Goal: Task Accomplishment & Management: Complete application form

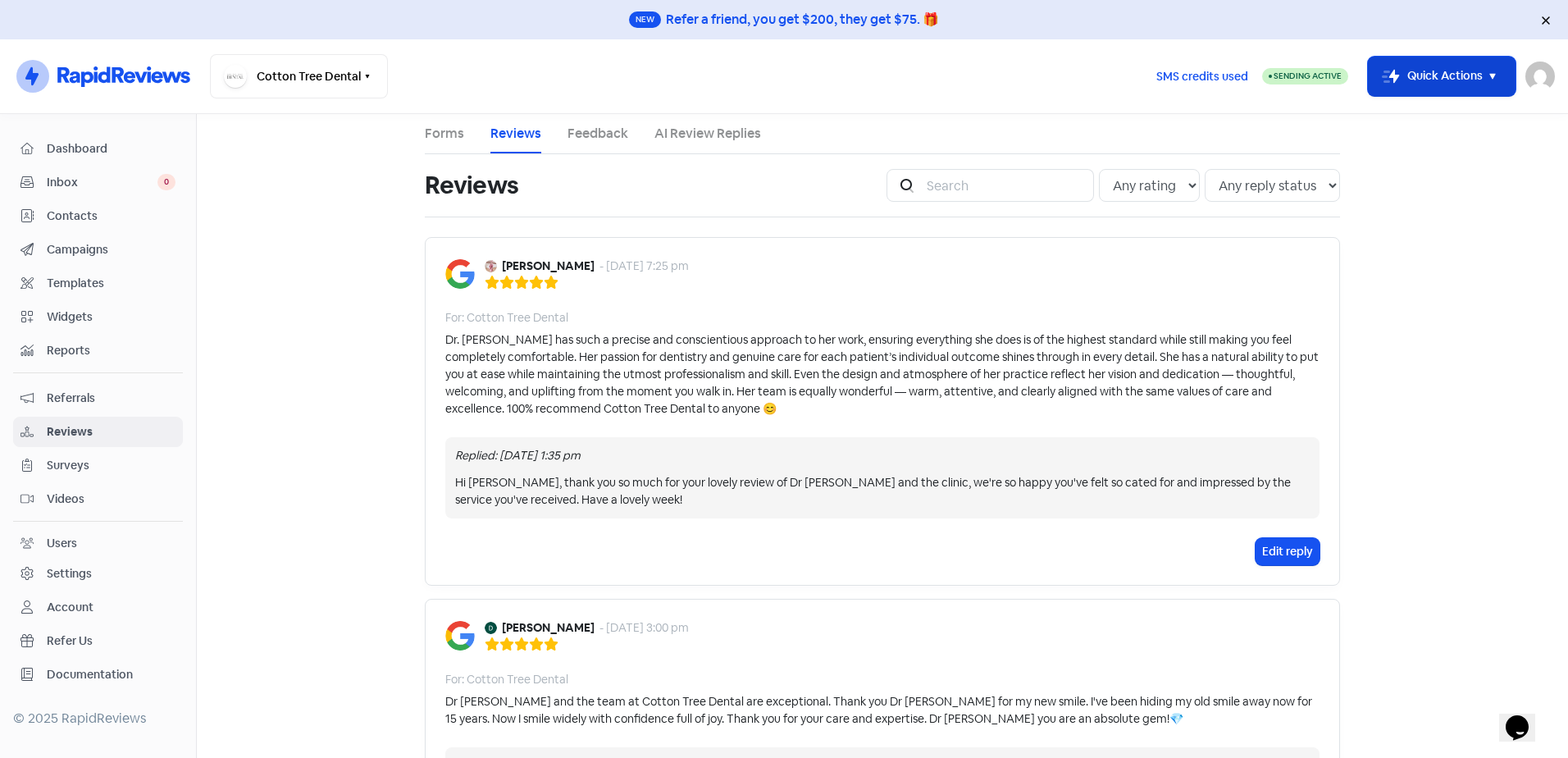
click at [1483, 76] on icon "button" at bounding box center [1493, 76] width 20 height 20
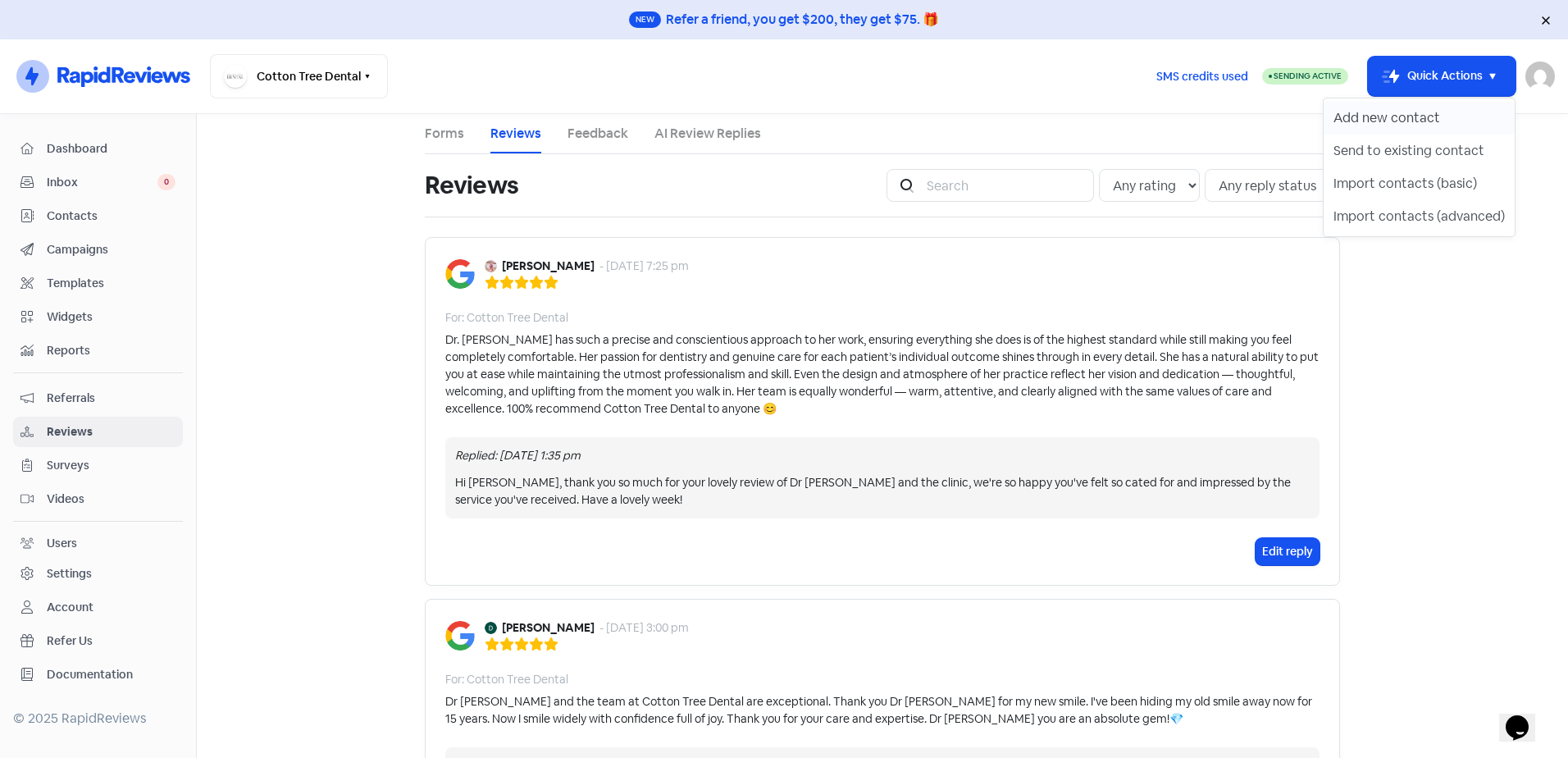
click at [1429, 115] on button "Add new contact" at bounding box center [1419, 117] width 191 height 33
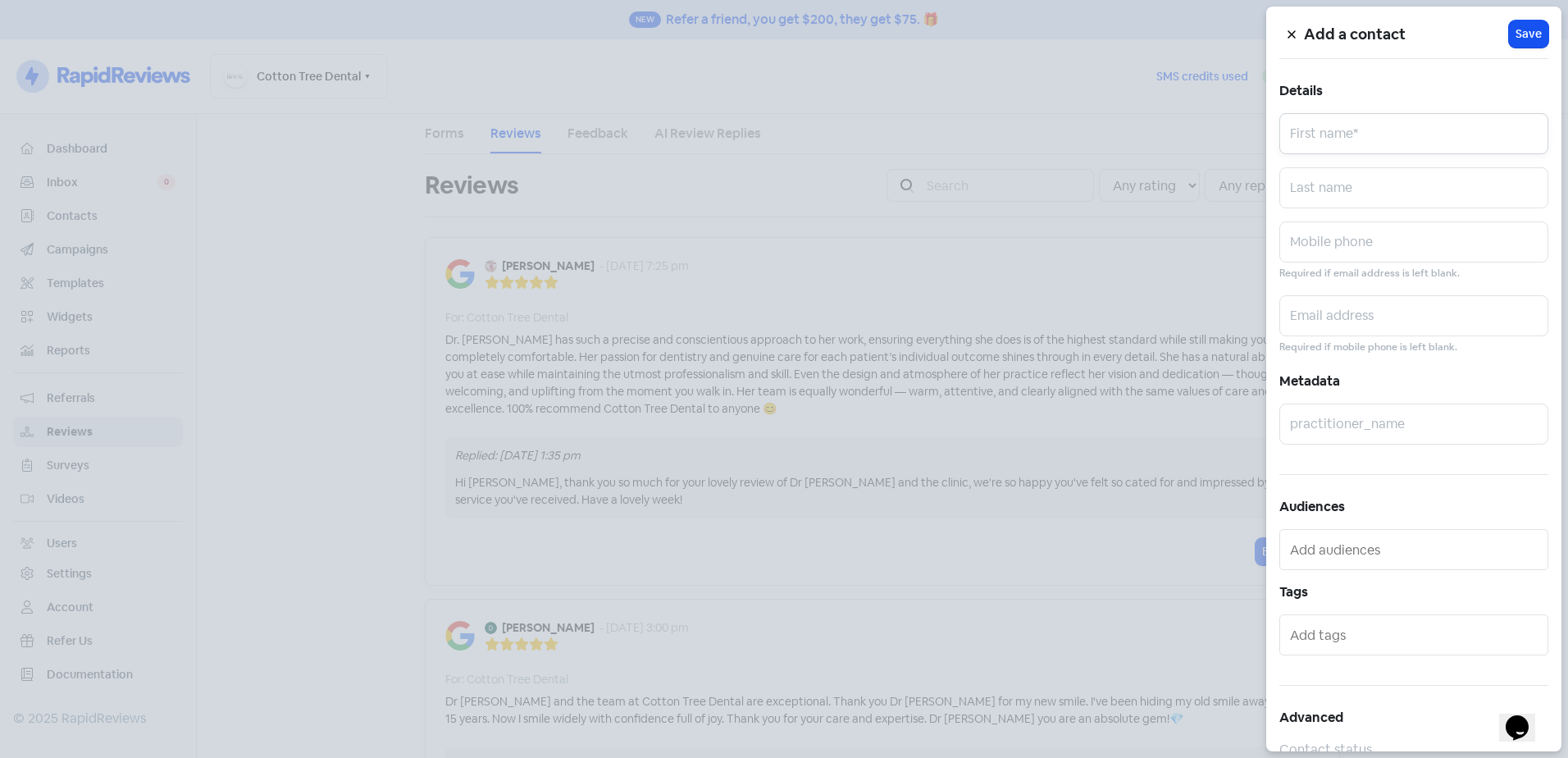
paste input "Tracey"
type input "Tracey"
click at [1366, 201] on input "text" at bounding box center [1413, 189] width 269 height 41
paste input "Hollis"
type input "Hollis"
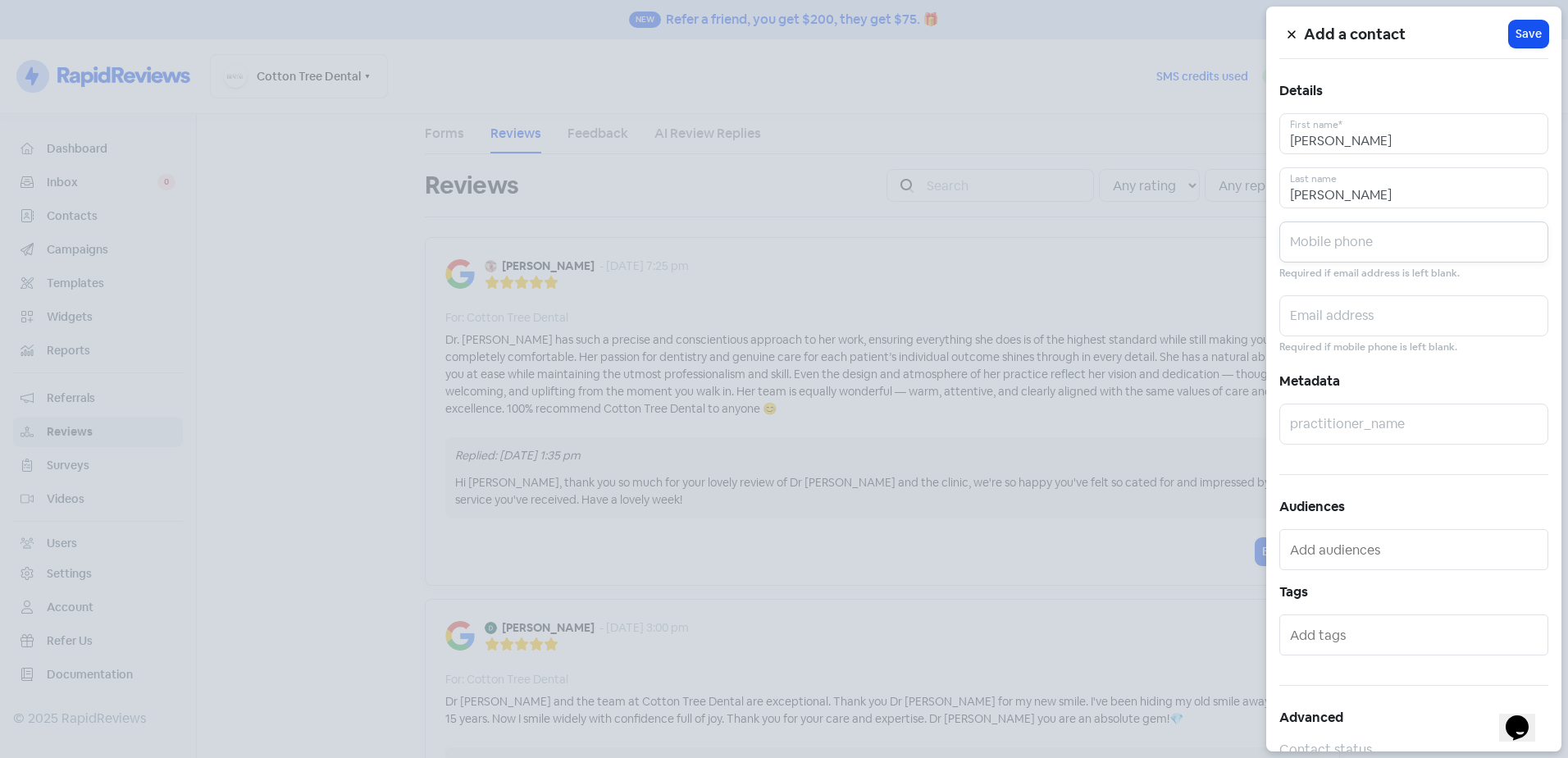
click at [1323, 238] on input "text" at bounding box center [1413, 242] width 269 height 41
paste input "0400207008"
type input "0400207008"
click at [1365, 414] on input "text" at bounding box center [1413, 424] width 269 height 41
type input "Aya"
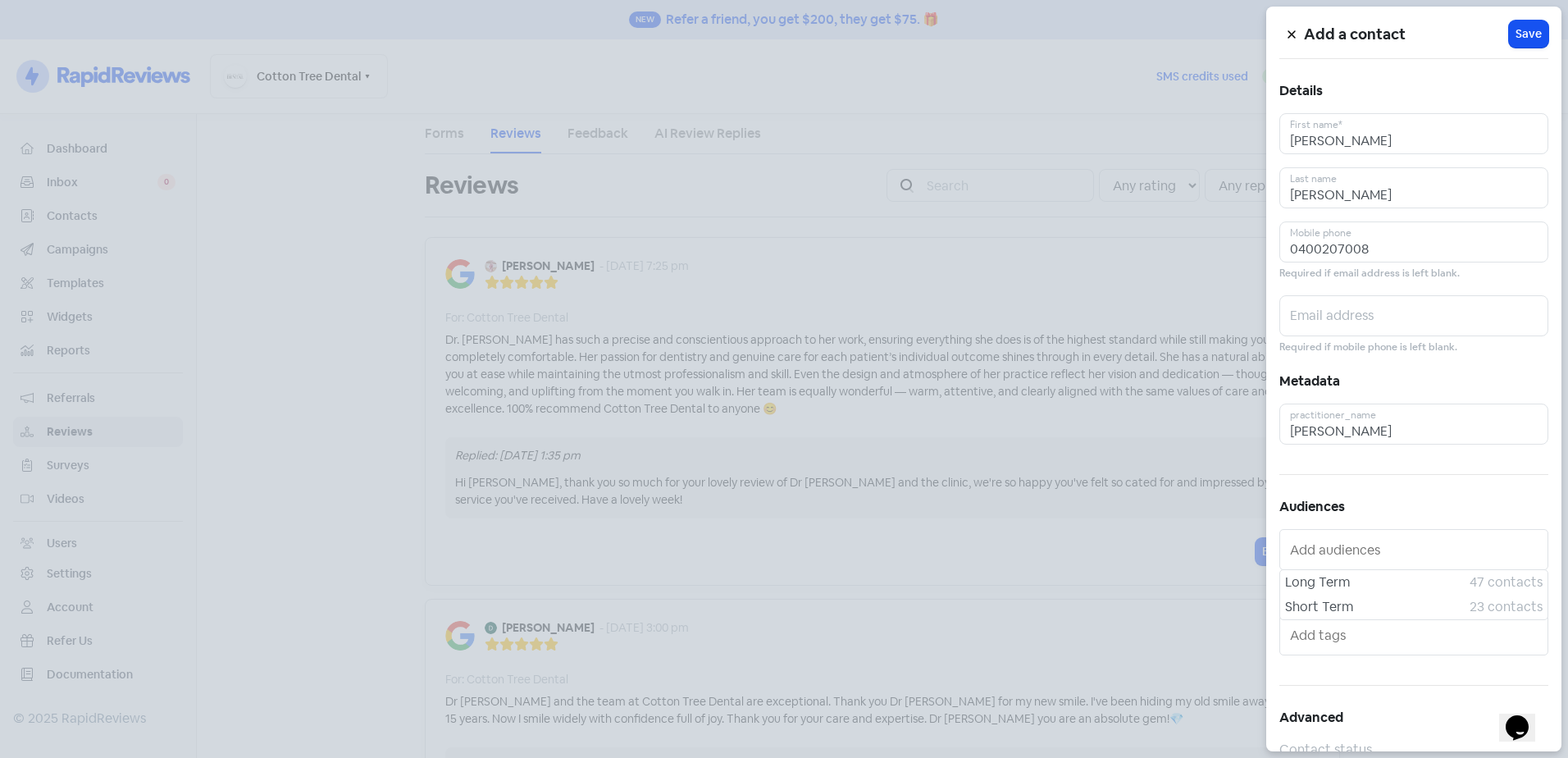
click at [1371, 551] on input "text" at bounding box center [1415, 549] width 251 height 27
click at [1390, 604] on span "Short Term" at bounding box center [1377, 607] width 185 height 20
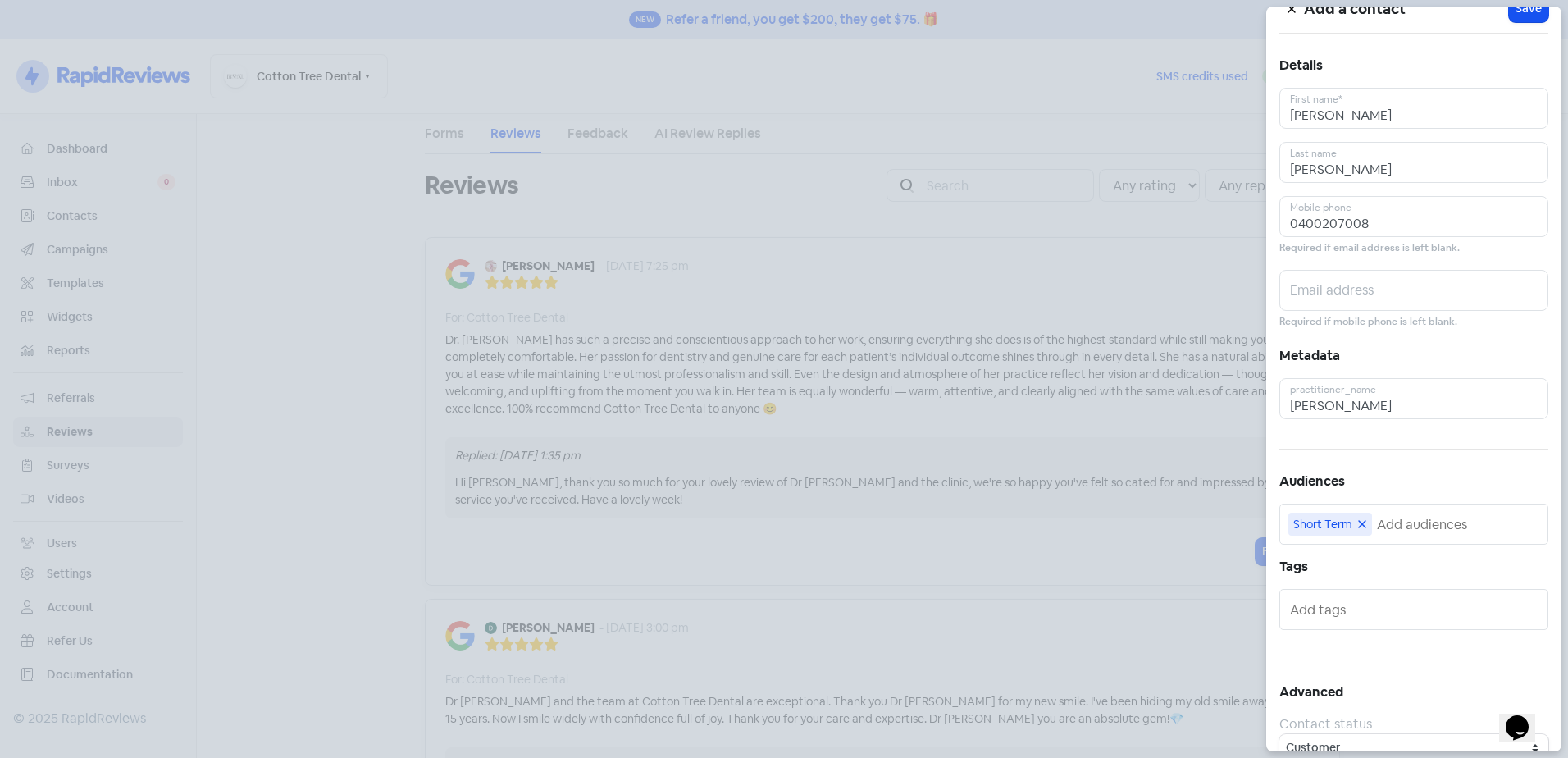
scroll to position [48, 0]
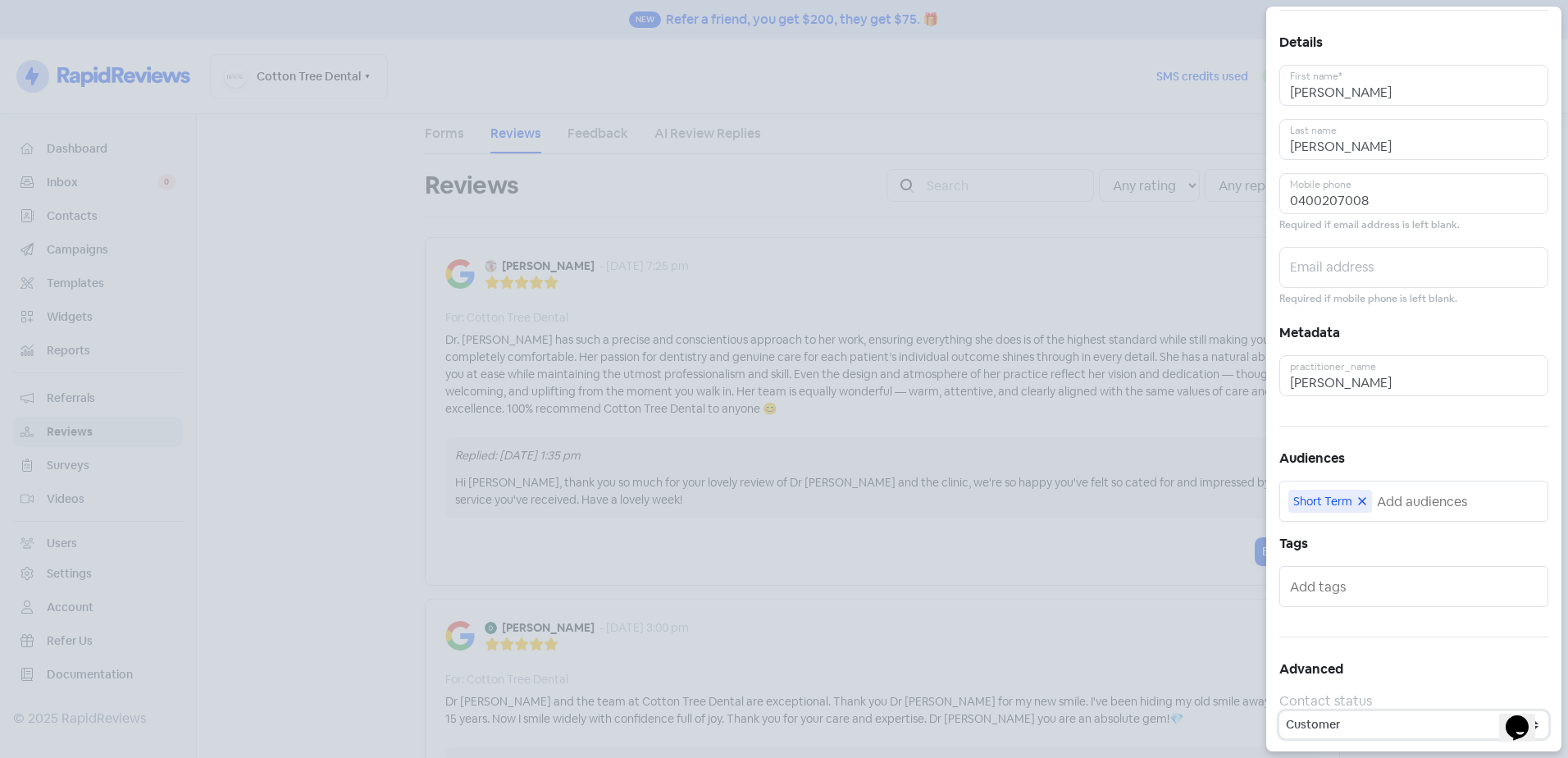
click at [1372, 722] on select "Customer Lead" at bounding box center [1413, 724] width 269 height 27
click at [1404, 634] on div "Add a contact Icon For Loading Save Details Tracey First name* Hollis Last name…" at bounding box center [1413, 379] width 295 height 745
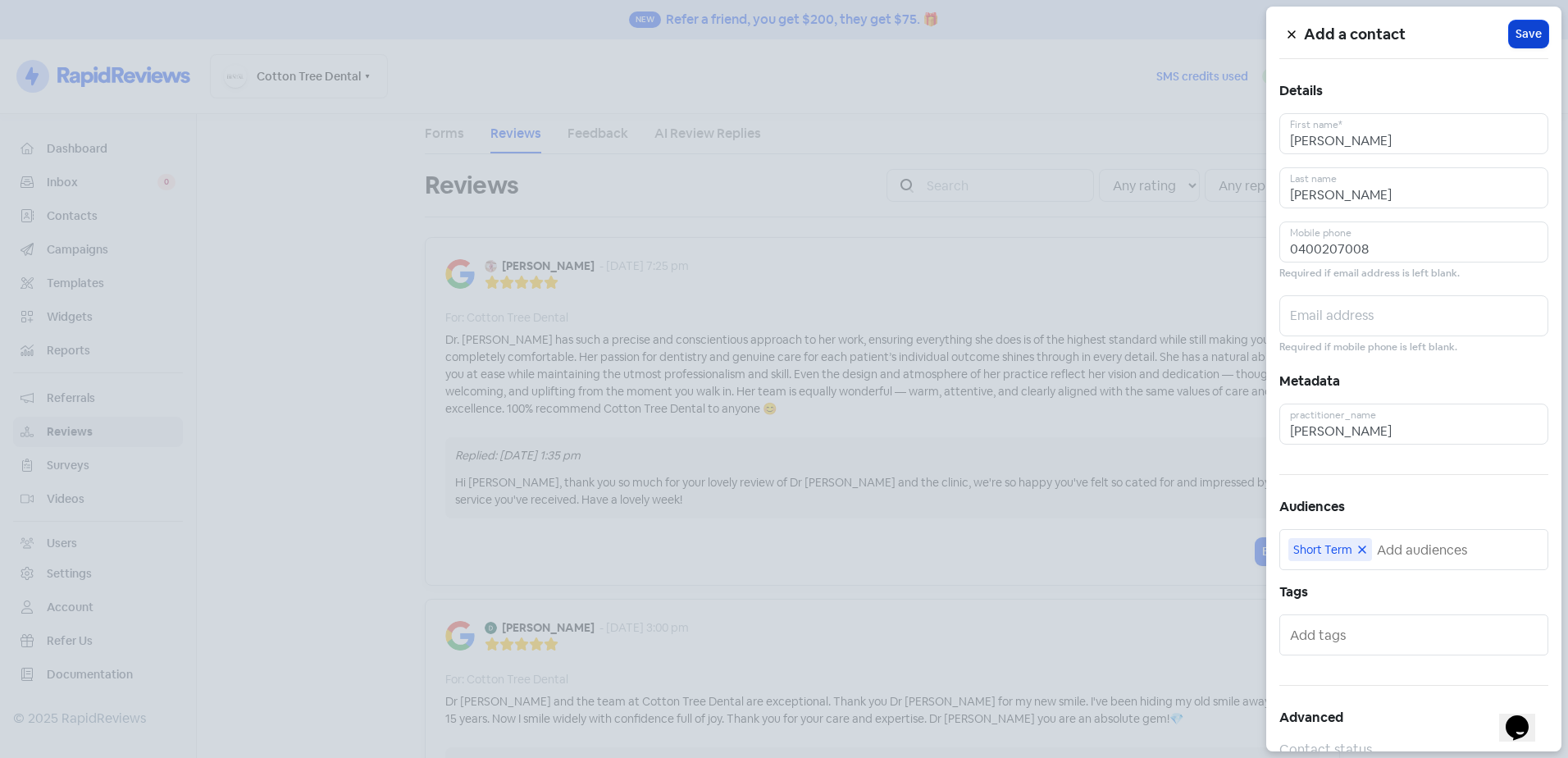
click at [1518, 28] on span "Save" at bounding box center [1529, 34] width 27 height 17
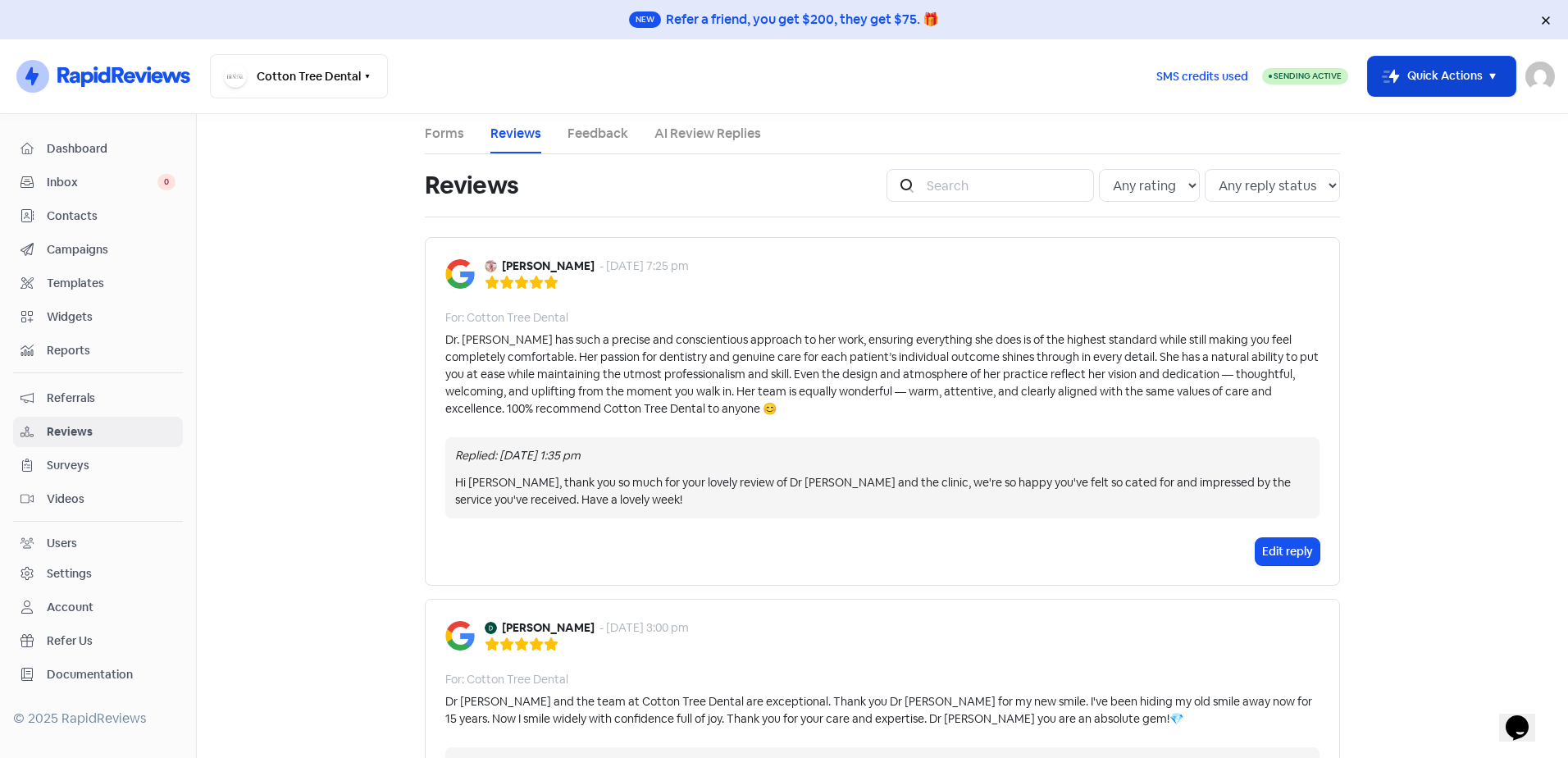
click at [1447, 76] on button "Icon For Thunder-move Quick Actions" at bounding box center [1442, 76] width 148 height 39
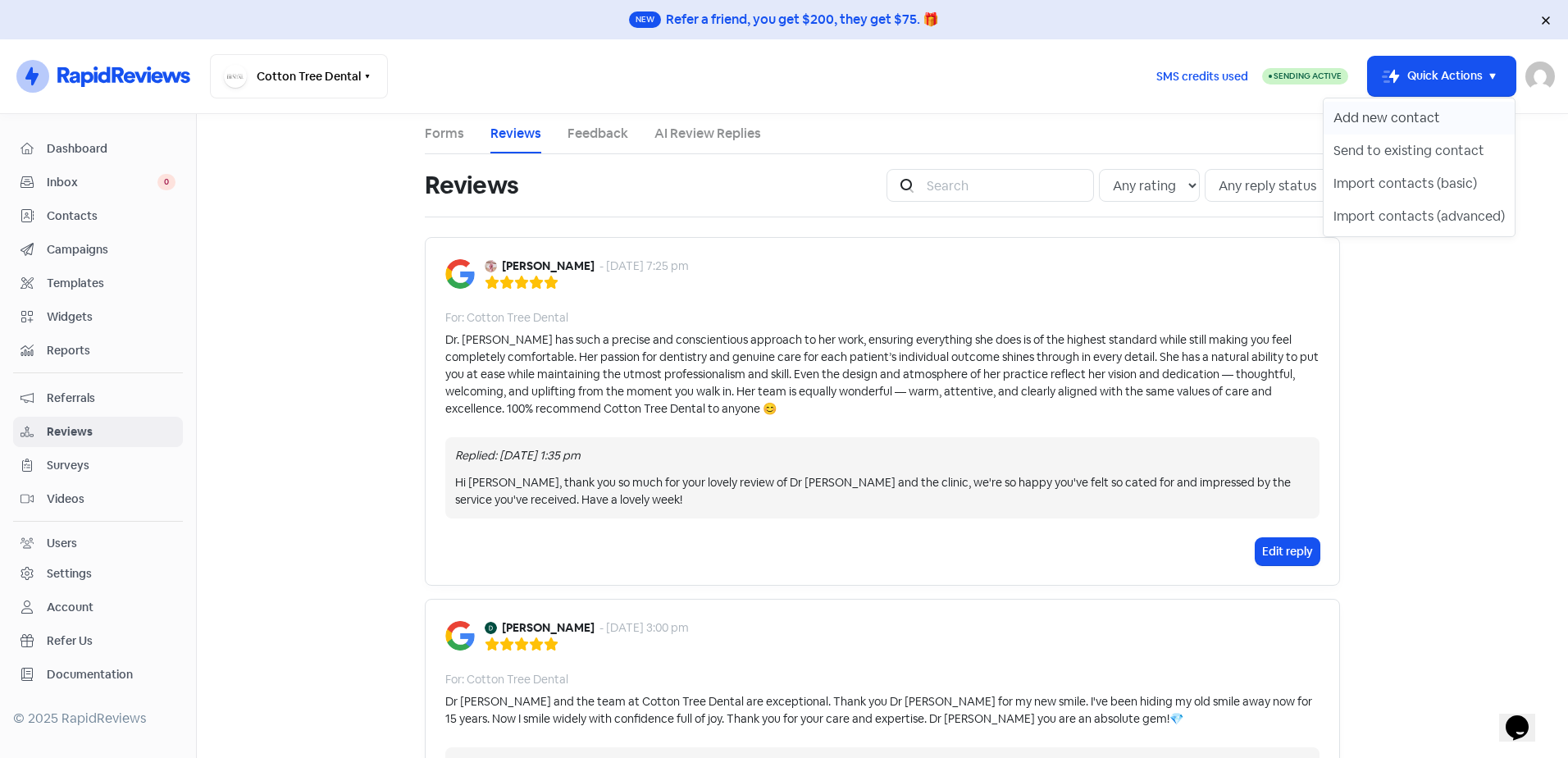
click at [1426, 123] on button "Add new contact" at bounding box center [1419, 117] width 191 height 33
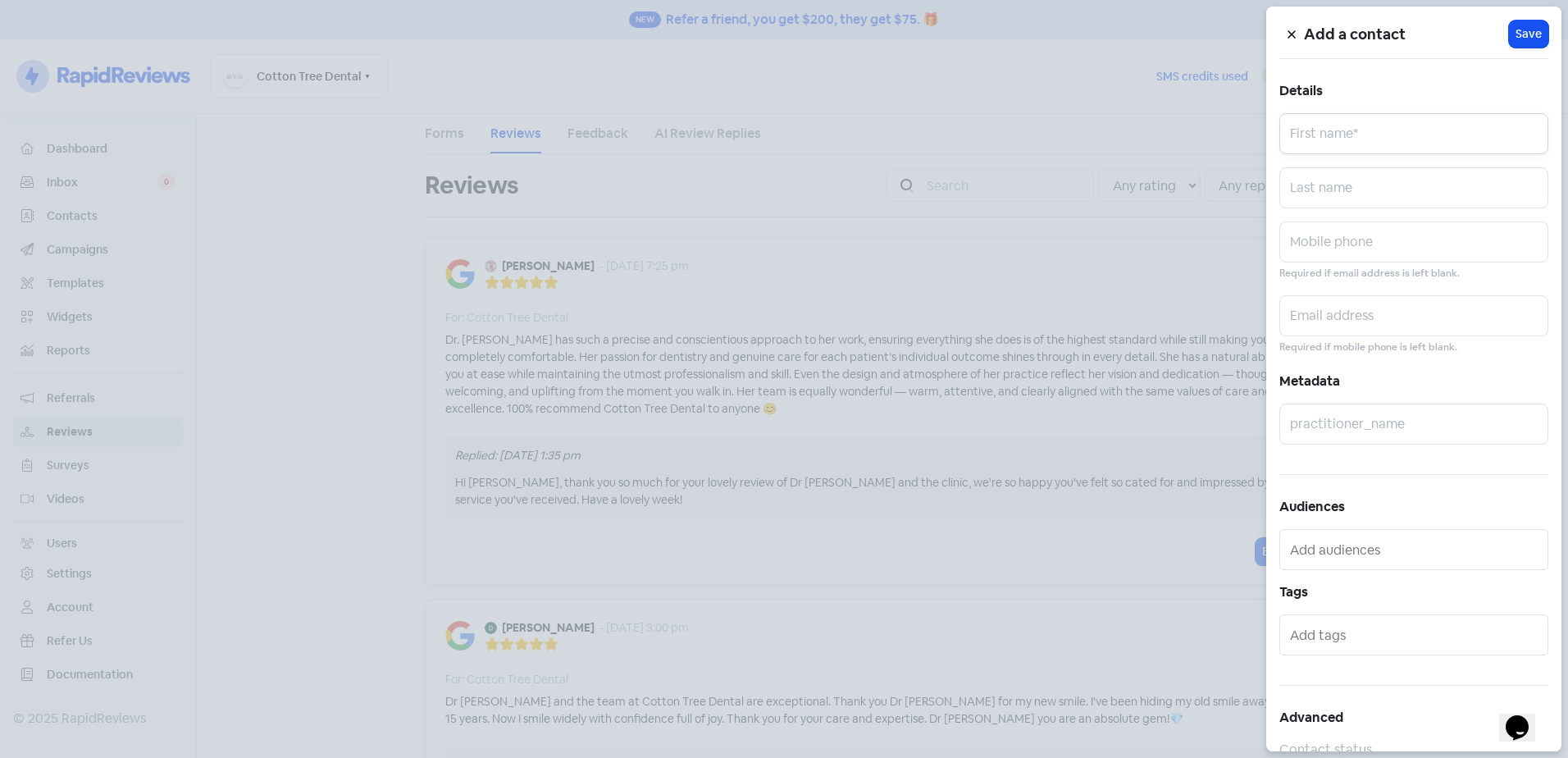
click at [1413, 130] on input "text" at bounding box center [1413, 134] width 269 height 41
paste input "Riley"
type input "Riley"
click at [1347, 191] on input "text" at bounding box center [1413, 189] width 269 height 41
paste input "Foster"
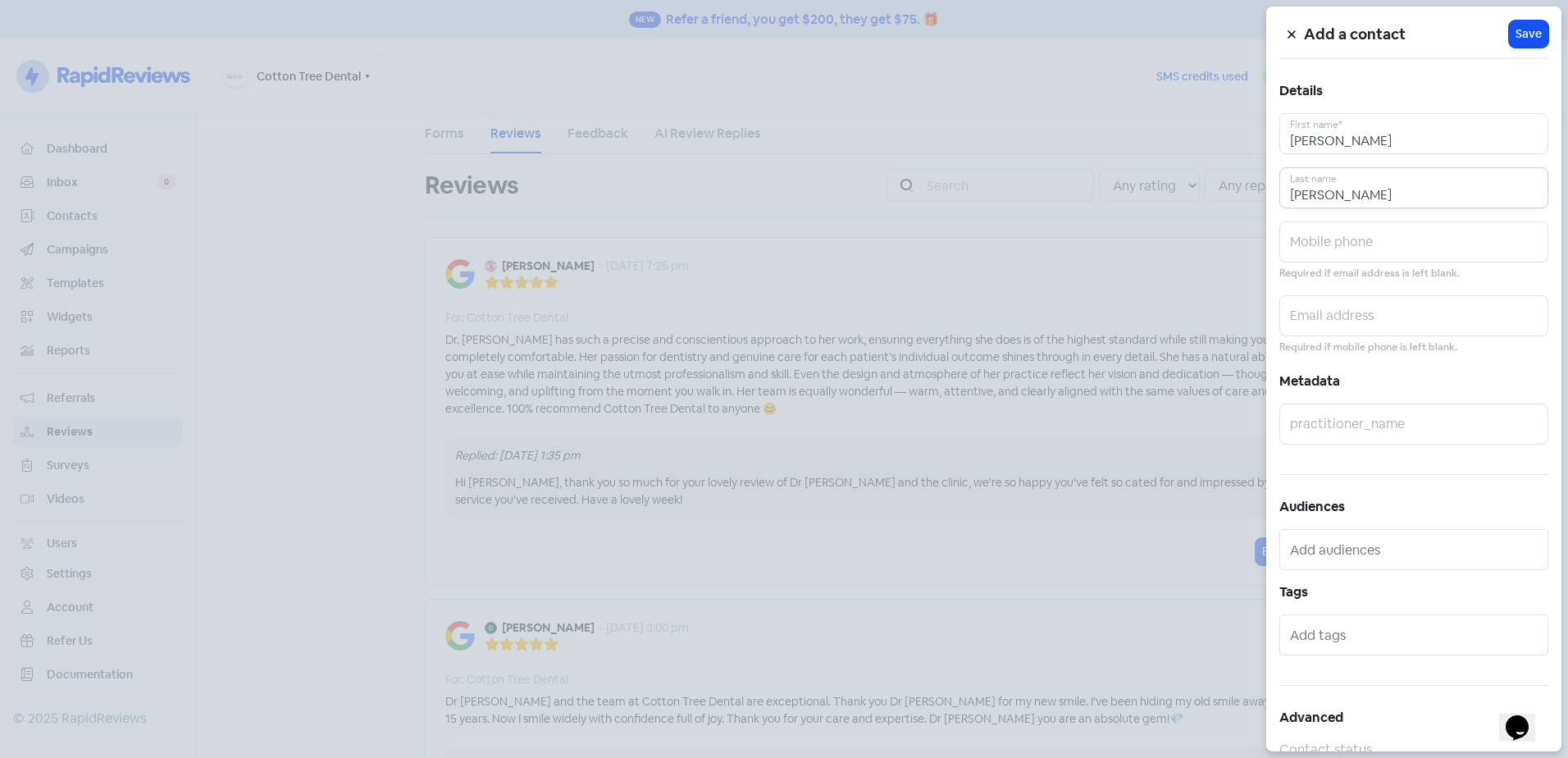
type input "Foster"
click at [1352, 245] on input "text" at bounding box center [1413, 242] width 269 height 41
paste input "0408093694"
type input "0408093694"
click at [1379, 428] on input "text" at bounding box center [1413, 424] width 269 height 41
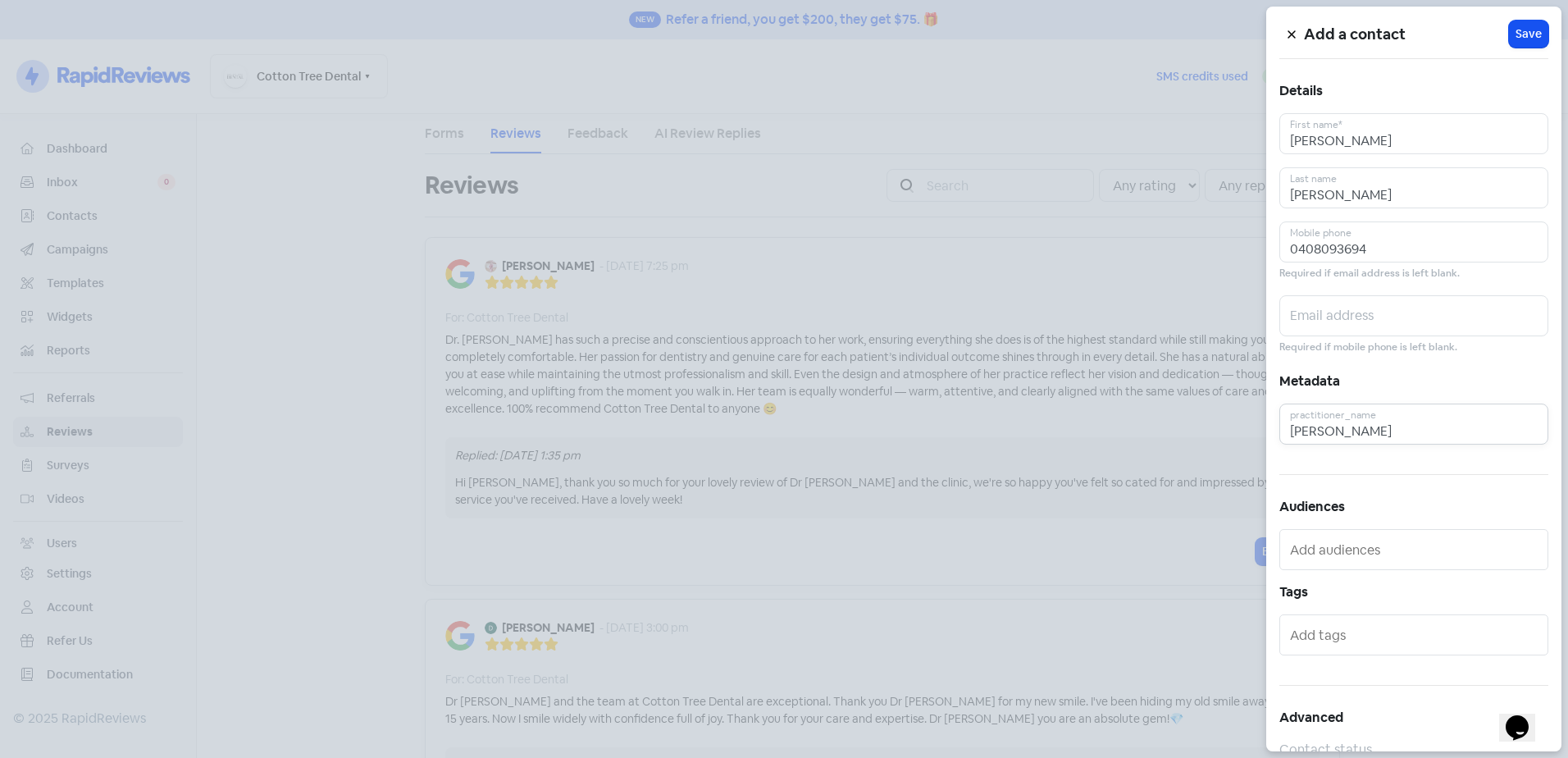
type input "Aya"
click at [1390, 544] on input "text" at bounding box center [1415, 549] width 251 height 27
click at [1340, 605] on span "Short Term" at bounding box center [1377, 607] width 185 height 20
click at [1521, 35] on span "Save" at bounding box center [1529, 34] width 27 height 17
